Goal: Complete application form: Complete application form

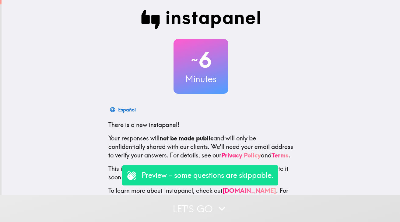
click at [165, 171] on p "Preview - some questions are skippable." at bounding box center [208, 175] width 132 height 10
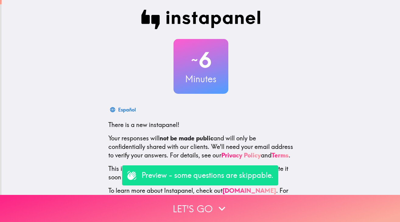
click at [186, 205] on button "Let's go" at bounding box center [200, 208] width 400 height 27
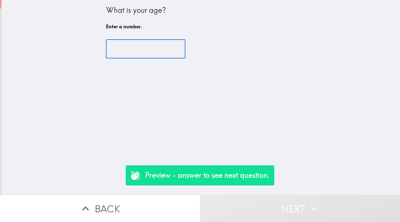
click at [146, 57] on input "number" at bounding box center [146, 49] width 80 height 19
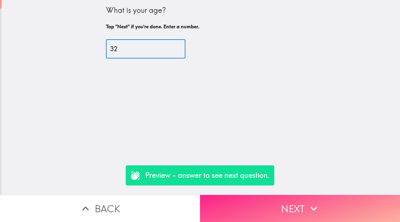
type input "32"
click at [270, 210] on button "Next" at bounding box center [300, 208] width 200 height 27
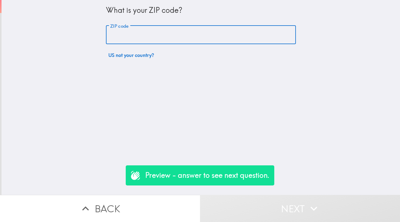
click at [209, 34] on input "ZIP code" at bounding box center [201, 35] width 190 height 19
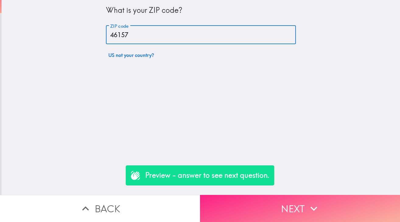
type input "46157"
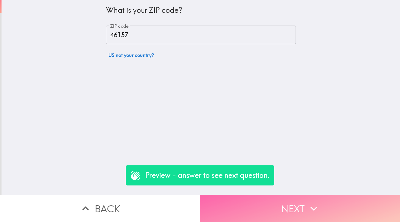
click at [299, 207] on button "Next" at bounding box center [300, 208] width 200 height 27
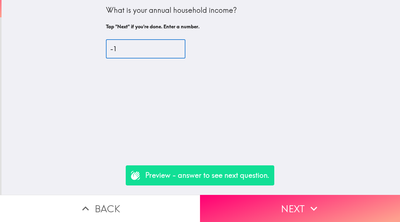
type input "-1"
click at [172, 53] on input "-1" at bounding box center [146, 49] width 80 height 19
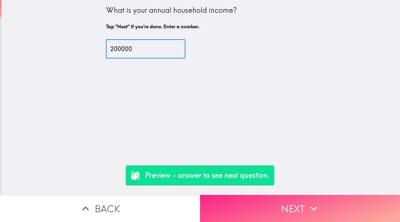
type input "200000"
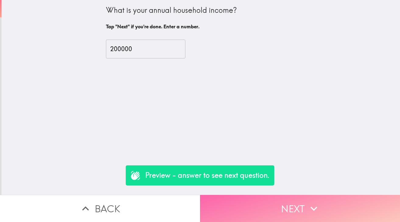
click at [263, 200] on button "Next" at bounding box center [300, 208] width 200 height 27
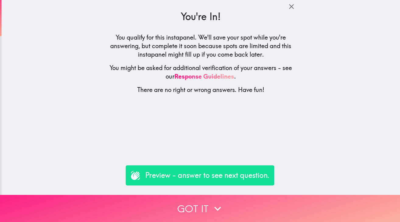
click at [246, 219] on button "Got it" at bounding box center [200, 208] width 400 height 27
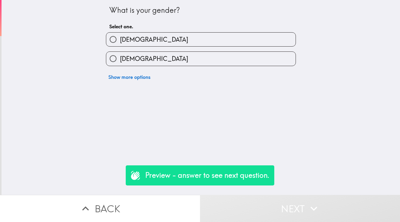
click at [217, 62] on label "[DEMOGRAPHIC_DATA]" at bounding box center [201, 59] width 190 height 14
click at [120, 62] on input "[DEMOGRAPHIC_DATA]" at bounding box center [113, 59] width 14 height 14
radio input "true"
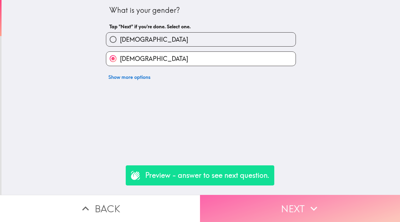
click at [237, 204] on button "Next" at bounding box center [300, 208] width 200 height 27
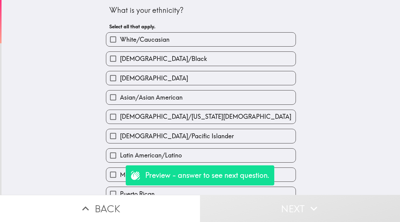
click at [214, 75] on label "[DEMOGRAPHIC_DATA]" at bounding box center [201, 78] width 190 height 14
click at [120, 75] on input "[DEMOGRAPHIC_DATA]" at bounding box center [113, 78] width 14 height 14
checkbox input "true"
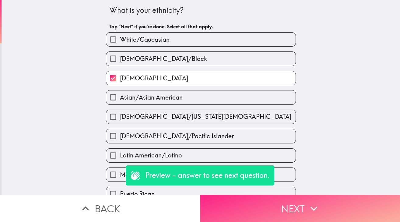
click at [263, 212] on button "Next" at bounding box center [300, 208] width 200 height 27
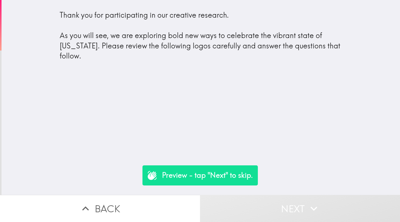
click at [241, 178] on p "Preview - tap "Next" to skip." at bounding box center [207, 175] width 91 height 10
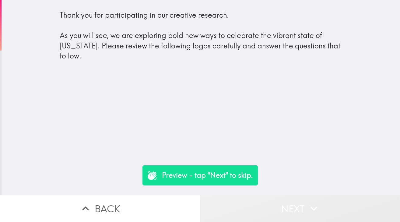
click at [254, 207] on button "Next" at bounding box center [300, 208] width 200 height 27
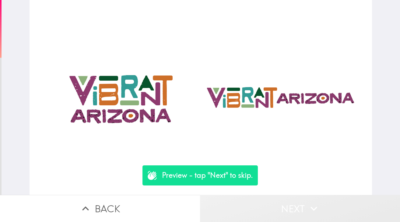
click at [254, 207] on button "Next" at bounding box center [300, 208] width 200 height 27
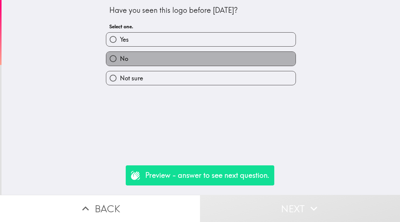
click at [257, 63] on label "No" at bounding box center [201, 59] width 190 height 14
click at [120, 63] on input "No" at bounding box center [113, 59] width 14 height 14
radio input "true"
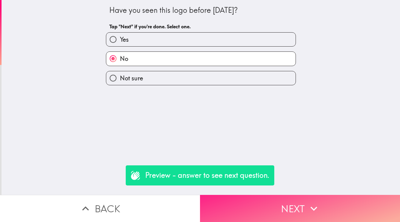
click at [270, 206] on button "Next" at bounding box center [300, 208] width 200 height 27
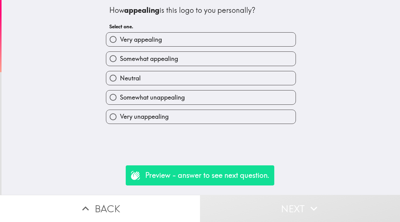
click at [270, 204] on button "Next" at bounding box center [300, 208] width 200 height 27
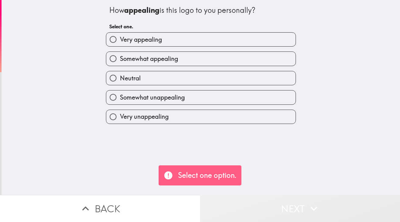
click at [270, 204] on button "Next" at bounding box center [300, 208] width 200 height 27
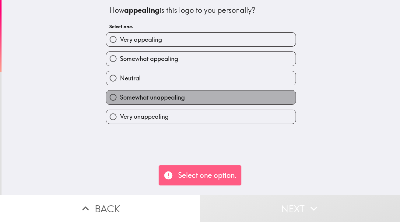
click at [264, 102] on label "Somewhat unappealing" at bounding box center [201, 97] width 190 height 14
click at [120, 102] on input "Somewhat unappealing" at bounding box center [113, 97] width 14 height 14
radio input "true"
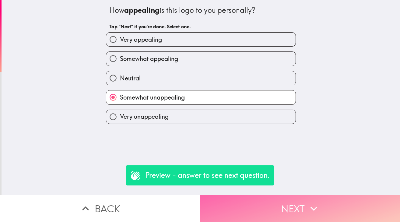
click at [274, 209] on button "Next" at bounding box center [300, 208] width 200 height 27
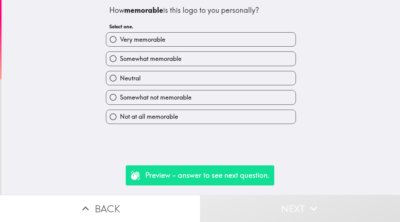
click at [225, 81] on label "Neutral" at bounding box center [201, 78] width 190 height 14
click at [120, 81] on input "Neutral" at bounding box center [113, 78] width 14 height 14
radio input "true"
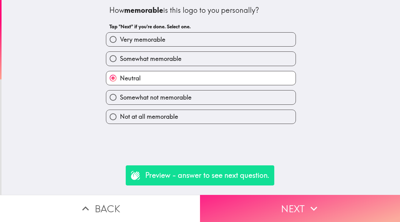
click at [272, 213] on button "Next" at bounding box center [300, 208] width 200 height 27
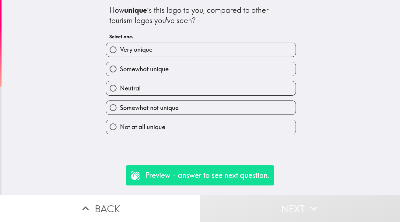
click at [263, 124] on label "Not at all unique" at bounding box center [201, 127] width 190 height 14
click at [120, 124] on input "Not at all unique" at bounding box center [113, 127] width 14 height 14
radio input "true"
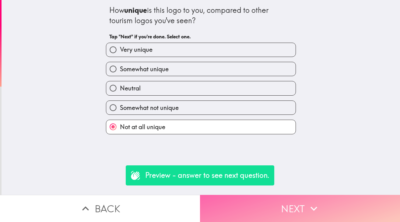
click at [286, 203] on button "Next" at bounding box center [300, 208] width 200 height 27
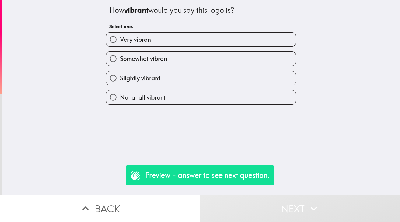
click at [270, 90] on div "Not at all vibrant" at bounding box center [198, 94] width 195 height 19
click at [274, 77] on label "Slightly vibrant" at bounding box center [201, 78] width 190 height 14
click at [120, 77] on input "Slightly vibrant" at bounding box center [113, 78] width 14 height 14
radio input "true"
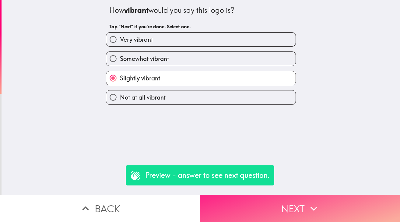
click at [300, 205] on button "Next" at bounding box center [300, 208] width 200 height 27
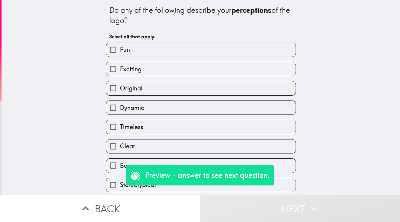
click at [271, 123] on label "Timeless" at bounding box center [201, 127] width 190 height 14
click at [120, 123] on input "Timeless" at bounding box center [113, 127] width 14 height 14
checkbox input "true"
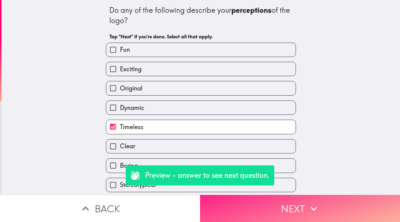
click at [316, 204] on icon "button" at bounding box center [313, 208] width 13 height 13
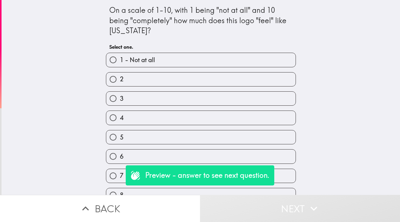
click at [261, 120] on label "4" at bounding box center [201, 118] width 190 height 14
click at [120, 120] on input "4" at bounding box center [113, 118] width 14 height 14
radio input "true"
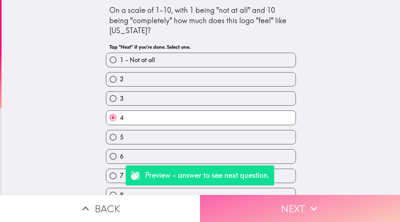
click at [302, 207] on button "Next" at bounding box center [300, 208] width 200 height 27
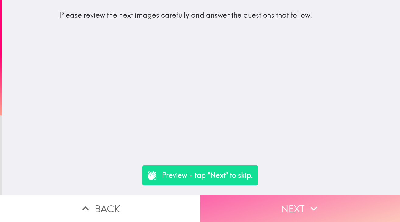
click at [285, 205] on button "Next" at bounding box center [300, 208] width 200 height 27
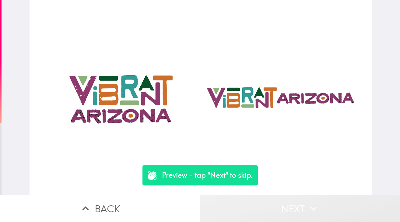
click at [285, 205] on button "Next" at bounding box center [300, 208] width 200 height 27
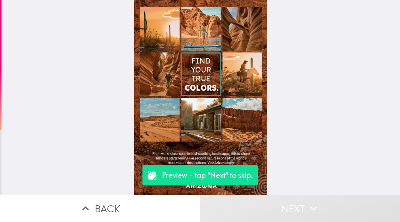
click at [285, 205] on button "Next" at bounding box center [300, 208] width 200 height 27
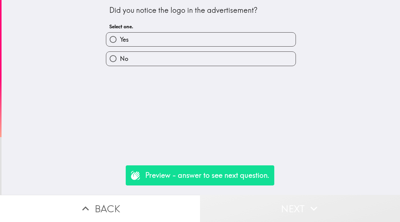
click at [285, 205] on button "Next" at bounding box center [300, 208] width 200 height 27
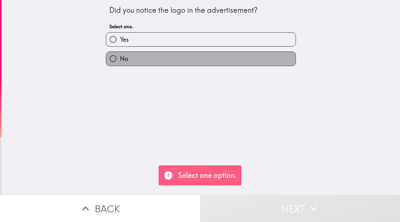
click at [290, 58] on label "No" at bounding box center [201, 59] width 190 height 14
click at [120, 58] on input "No" at bounding box center [113, 59] width 14 height 14
radio input "true"
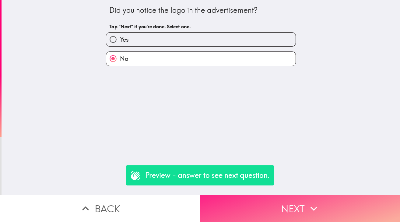
click at [306, 204] on button "Next" at bounding box center [300, 208] width 200 height 27
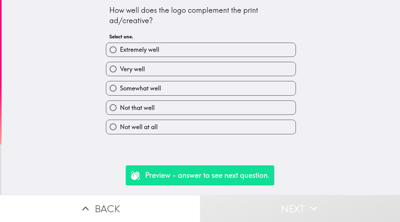
click at [283, 97] on div "Not that well" at bounding box center [198, 105] width 195 height 19
click at [283, 124] on label "Not well at all" at bounding box center [201, 127] width 190 height 14
click at [120, 124] on input "Not well at all" at bounding box center [113, 127] width 14 height 14
radio input "true"
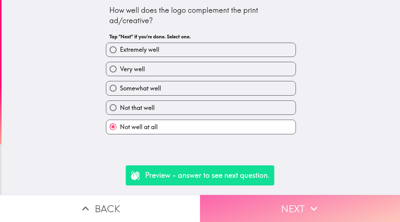
click at [296, 208] on button "Next" at bounding box center [300, 208] width 200 height 27
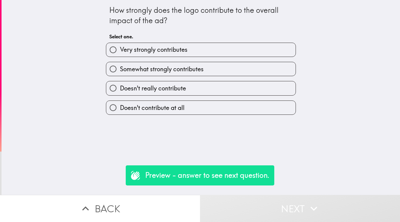
click at [256, 97] on div "Doesn't contribute at all" at bounding box center [198, 105] width 195 height 19
click at [258, 84] on label "Doesn't really contribute" at bounding box center [201, 88] width 190 height 14
click at [120, 84] on input "Doesn't really contribute" at bounding box center [113, 88] width 14 height 14
radio input "true"
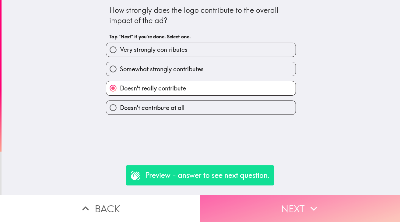
click at [292, 199] on button "Next" at bounding box center [300, 208] width 200 height 27
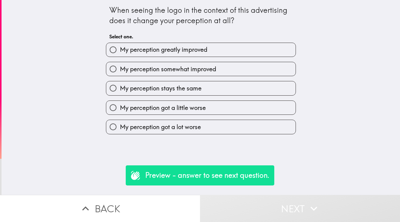
click at [253, 91] on label "My perception stays the same" at bounding box center [201, 88] width 190 height 14
click at [120, 91] on input "My perception stays the same" at bounding box center [113, 88] width 14 height 14
radio input "true"
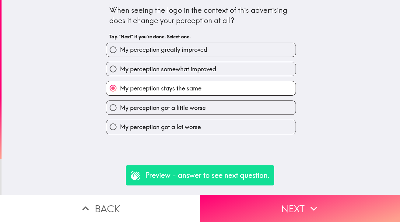
click at [284, 185] on div "When seeing the logo in the context of this advertising does it change your per…" at bounding box center [201, 97] width 399 height 195
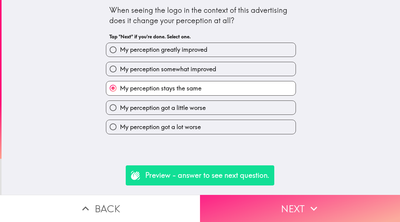
click at [288, 200] on button "Next" at bounding box center [300, 208] width 200 height 27
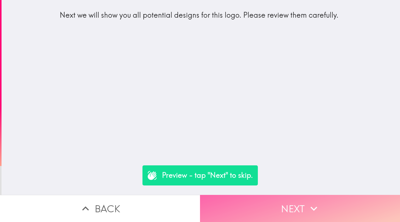
click at [259, 205] on button "Next" at bounding box center [300, 208] width 200 height 27
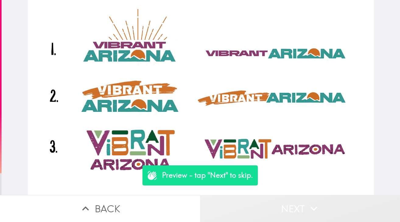
click at [259, 205] on button "Next" at bounding box center [300, 208] width 200 height 27
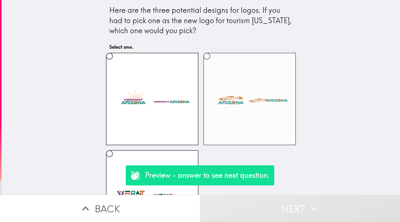
click at [279, 120] on label at bounding box center [250, 99] width 93 height 93
click at [214, 63] on input "radio" at bounding box center [207, 56] width 14 height 14
radio input "true"
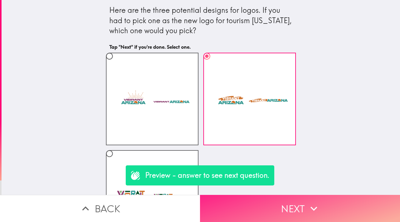
click at [276, 206] on button "Next" at bounding box center [300, 208] width 200 height 27
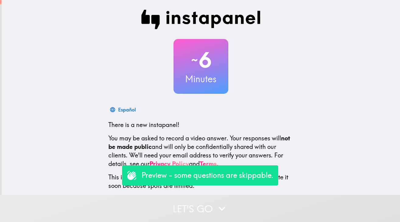
click at [206, 181] on div "Preview - some questions are skippable." at bounding box center [200, 175] width 156 height 20
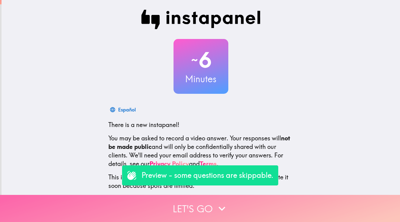
click at [221, 211] on icon "button" at bounding box center [221, 208] width 13 height 13
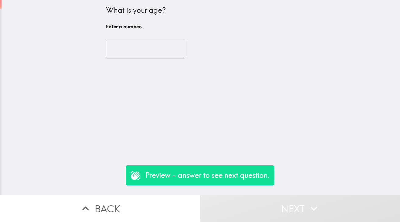
click at [140, 49] on input "number" at bounding box center [146, 49] width 80 height 19
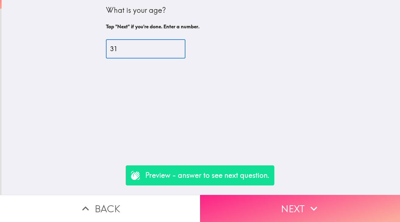
type input "31"
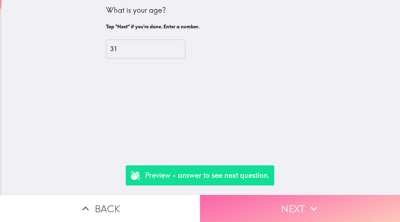
click at [268, 201] on button "Next" at bounding box center [300, 208] width 200 height 27
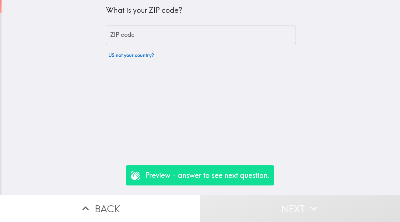
click at [230, 32] on input "ZIP code" at bounding box center [201, 35] width 190 height 19
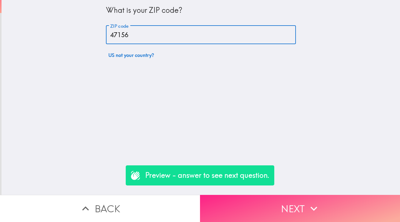
type input "47156"
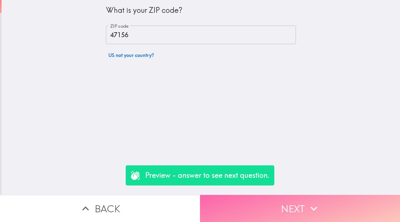
click at [318, 215] on icon "button" at bounding box center [313, 208] width 13 height 13
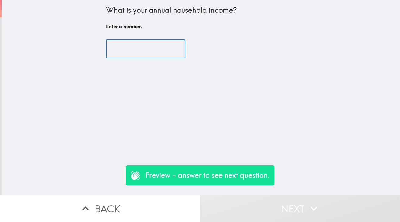
click at [159, 49] on input "number" at bounding box center [146, 49] width 80 height 19
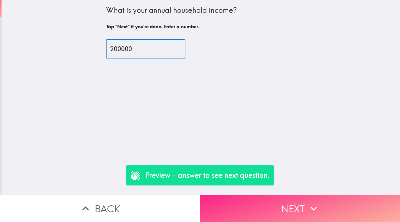
type input "200000"
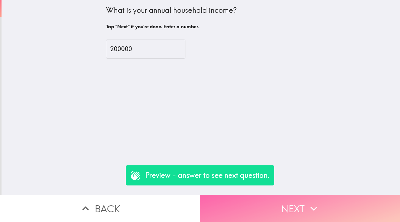
click at [222, 204] on button "Next" at bounding box center [300, 208] width 200 height 27
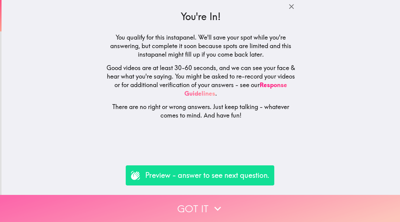
click at [222, 204] on icon "button" at bounding box center [217, 208] width 13 height 13
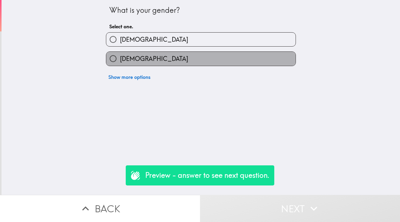
click at [199, 61] on label "[DEMOGRAPHIC_DATA]" at bounding box center [201, 59] width 190 height 14
click at [120, 61] on input "[DEMOGRAPHIC_DATA]" at bounding box center [113, 59] width 14 height 14
radio input "true"
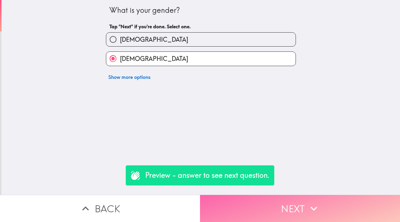
click at [234, 211] on button "Next" at bounding box center [300, 208] width 200 height 27
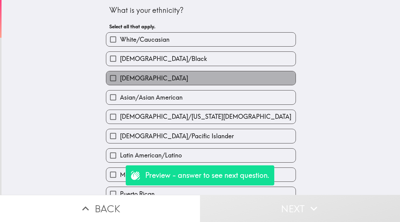
click at [219, 78] on label "[DEMOGRAPHIC_DATA]" at bounding box center [201, 78] width 190 height 14
click at [120, 78] on input "[DEMOGRAPHIC_DATA]" at bounding box center [113, 78] width 14 height 14
checkbox input "true"
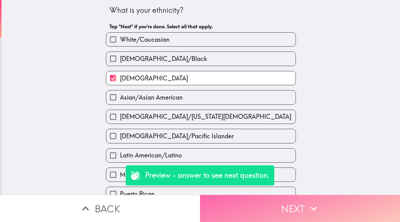
click at [264, 213] on button "Next" at bounding box center [300, 208] width 200 height 27
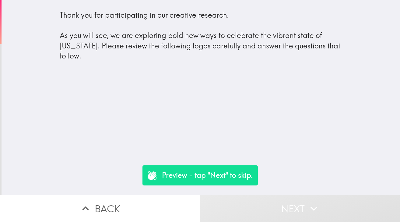
click at [240, 201] on button "Next" at bounding box center [300, 208] width 200 height 27
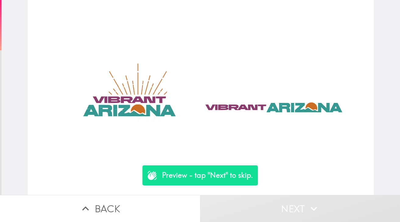
click at [246, 200] on button "Next" at bounding box center [300, 208] width 200 height 27
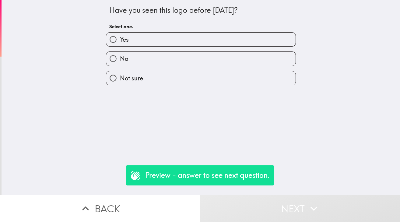
click at [243, 62] on label "No" at bounding box center [201, 59] width 190 height 14
click at [120, 62] on input "No" at bounding box center [113, 59] width 14 height 14
radio input "true"
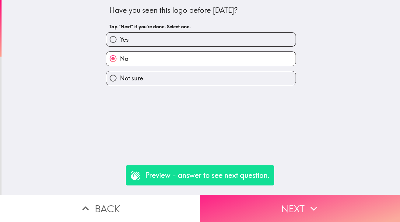
click at [259, 203] on button "Next" at bounding box center [300, 208] width 200 height 27
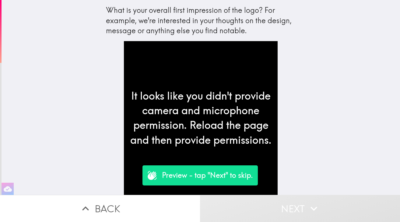
click at [250, 215] on button "Next" at bounding box center [300, 208] width 200 height 27
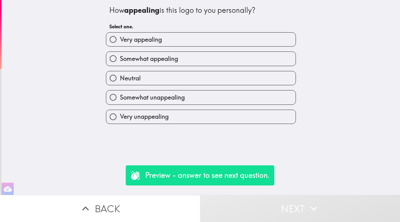
click at [258, 114] on label "Very unappealing" at bounding box center [201, 117] width 190 height 14
click at [120, 114] on input "Very unappealing" at bounding box center [113, 117] width 14 height 14
radio input "true"
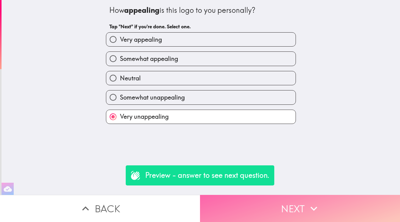
click at [265, 215] on button "Next" at bounding box center [300, 208] width 200 height 27
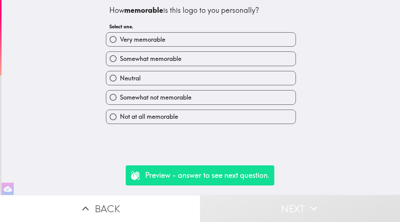
click at [270, 80] on label "Neutral" at bounding box center [201, 78] width 190 height 14
click at [120, 80] on input "Neutral" at bounding box center [113, 78] width 14 height 14
radio input "true"
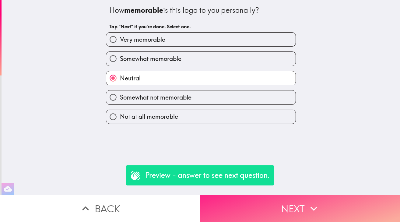
click at [276, 202] on button "Next" at bounding box center [300, 208] width 200 height 27
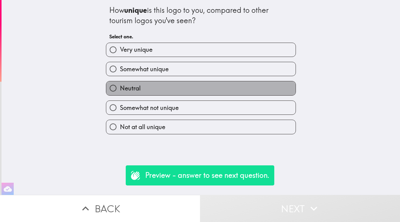
click at [276, 87] on label "Neutral" at bounding box center [201, 88] width 190 height 14
click at [120, 87] on input "Neutral" at bounding box center [113, 88] width 14 height 14
radio input "true"
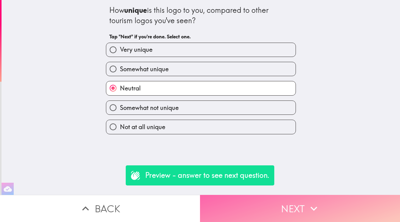
click at [283, 213] on button "Next" at bounding box center [300, 208] width 200 height 27
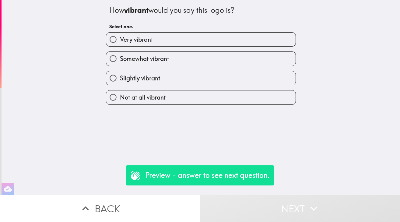
click at [265, 113] on div "How vibrant would you say this logo is? Select one. Very vibrant Somewhat vibra…" at bounding box center [201, 97] width 399 height 195
click at [267, 85] on div "Slightly vibrant" at bounding box center [201, 78] width 190 height 14
click at [266, 97] on label "Not at all vibrant" at bounding box center [201, 97] width 190 height 14
click at [120, 97] on input "Not at all vibrant" at bounding box center [113, 97] width 14 height 14
radio input "true"
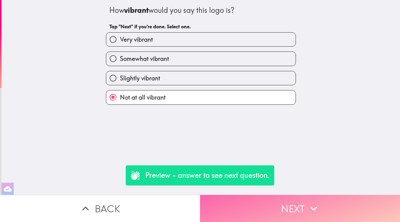
click at [281, 204] on button "Next" at bounding box center [300, 208] width 200 height 27
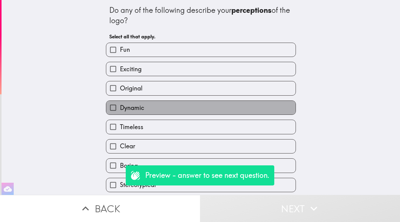
click at [269, 106] on label "Dynamic" at bounding box center [201, 108] width 190 height 14
click at [120, 106] on input "Dynamic" at bounding box center [113, 108] width 14 height 14
checkbox input "true"
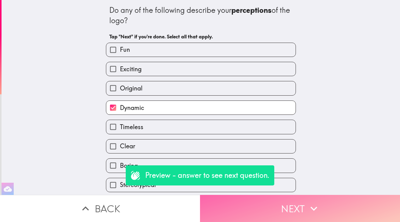
click at [276, 207] on button "Next" at bounding box center [300, 208] width 200 height 27
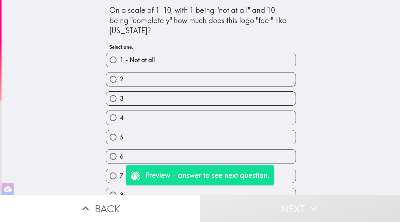
click at [276, 130] on div "5" at bounding box center [198, 134] width 195 height 19
click at [276, 153] on label "6" at bounding box center [201, 157] width 190 height 14
click at [120, 153] on input "6" at bounding box center [113, 157] width 14 height 14
radio input "true"
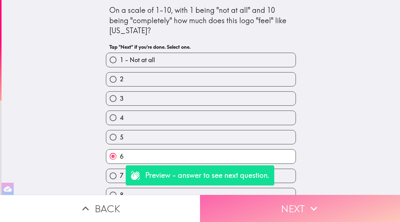
click at [281, 201] on button "Next" at bounding box center [300, 208] width 200 height 27
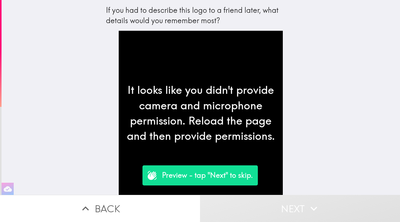
click at [290, 207] on button "Next" at bounding box center [300, 208] width 200 height 27
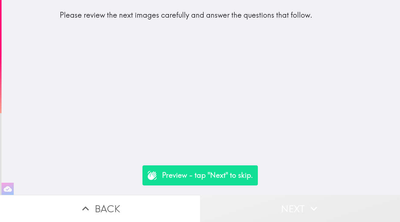
click at [290, 207] on button "Next" at bounding box center [300, 208] width 200 height 27
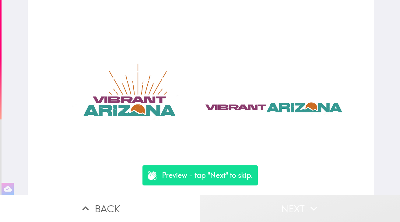
click at [290, 207] on button "Next" at bounding box center [300, 208] width 200 height 27
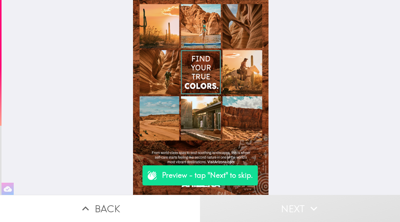
click at [290, 207] on button "Next" at bounding box center [300, 208] width 200 height 27
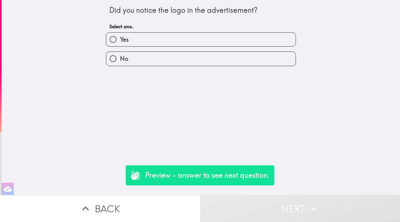
click at [290, 207] on button "Next" at bounding box center [300, 208] width 200 height 27
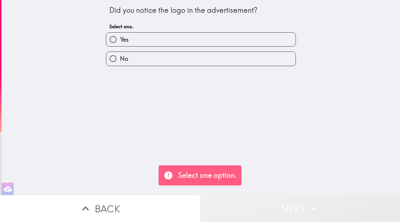
click at [290, 207] on button "Next" at bounding box center [300, 208] width 200 height 27
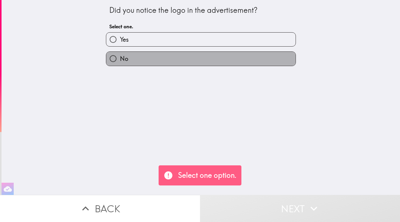
click at [244, 65] on label "No" at bounding box center [201, 59] width 190 height 14
click at [120, 65] on input "No" at bounding box center [113, 59] width 14 height 14
radio input "true"
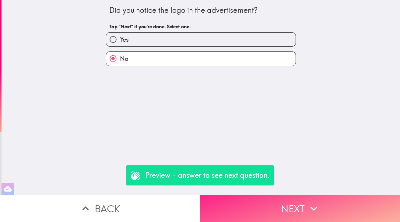
click at [268, 212] on button "Next" at bounding box center [300, 208] width 200 height 27
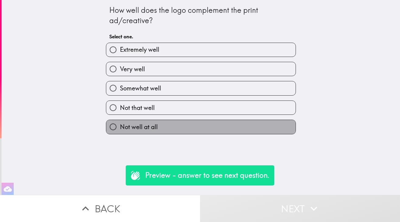
click at [265, 128] on label "Not well at all" at bounding box center [201, 127] width 190 height 14
click at [120, 128] on input "Not well at all" at bounding box center [113, 127] width 14 height 14
radio input "true"
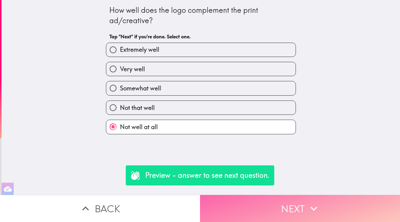
click at [271, 214] on button "Next" at bounding box center [300, 208] width 200 height 27
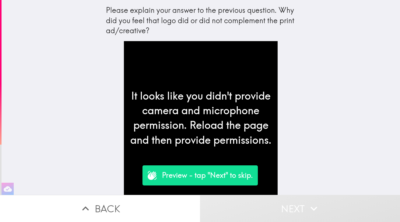
click at [270, 207] on button "Next" at bounding box center [300, 208] width 200 height 27
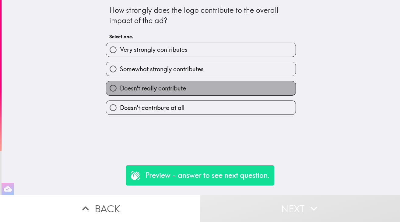
click at [264, 95] on label "Doesn't really contribute" at bounding box center [201, 88] width 190 height 14
click at [120, 95] on input "Doesn't really contribute" at bounding box center [113, 88] width 14 height 14
radio input "true"
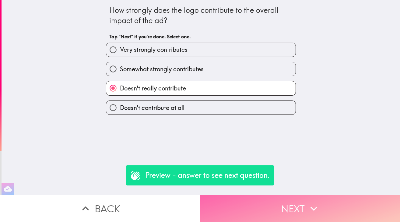
click at [269, 206] on button "Next" at bounding box center [300, 208] width 200 height 27
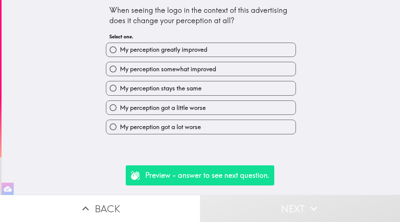
click at [260, 110] on label "My perception got a little worse" at bounding box center [201, 108] width 190 height 14
click at [120, 110] on input "My perception got a little worse" at bounding box center [113, 108] width 14 height 14
radio input "true"
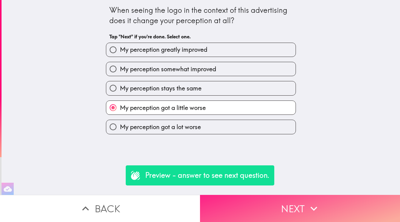
click at [263, 204] on button "Next" at bounding box center [300, 208] width 200 height 27
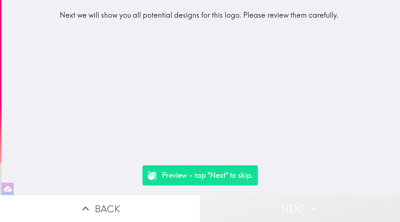
click at [271, 207] on button "Next" at bounding box center [300, 208] width 200 height 27
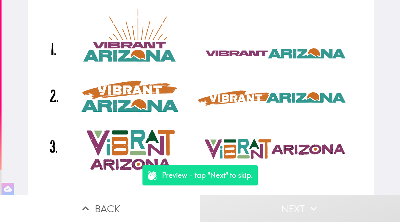
click at [271, 207] on button "Next" at bounding box center [300, 208] width 200 height 27
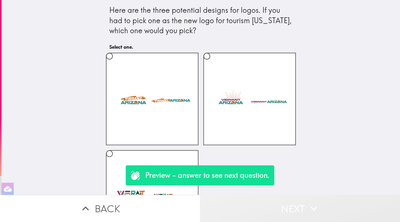
click at [271, 207] on button "Next" at bounding box center [300, 208] width 200 height 27
